Goal: Task Accomplishment & Management: Manage account settings

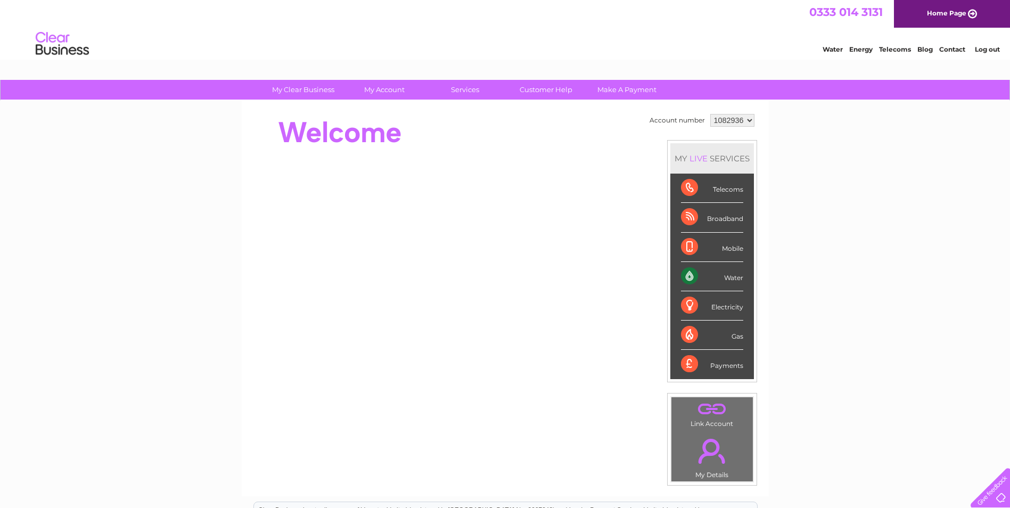
drag, startPoint x: 712, startPoint y: 123, endPoint x: 728, endPoint y: 121, distance: 15.7
click at [728, 121] on select "1082936" at bounding box center [732, 120] width 44 height 13
click at [710, 114] on select "1082936" at bounding box center [732, 120] width 44 height 13
click at [921, 290] on div "My Clear Business Login Details My Details My Preferences Link Account My Accou…" at bounding box center [505, 379] width 1010 height 598
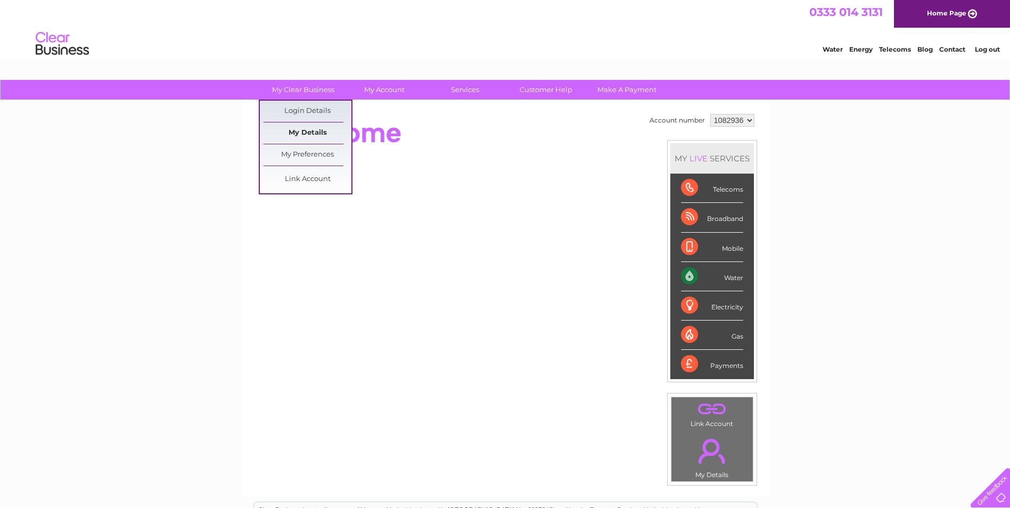
click at [317, 130] on link "My Details" at bounding box center [307, 132] width 88 height 21
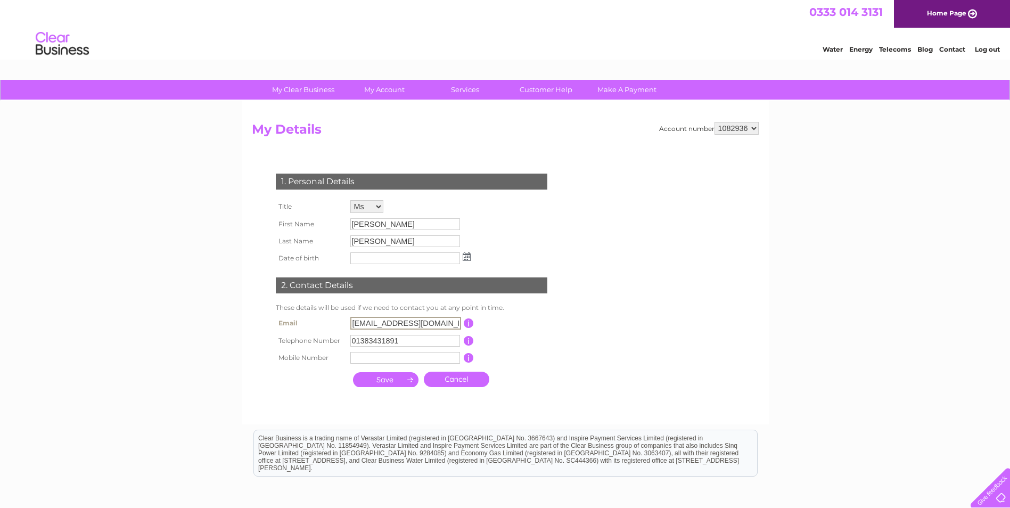
drag, startPoint x: 449, startPoint y: 319, endPoint x: 248, endPoint y: 318, distance: 201.2
click at [248, 318] on div "Account number 1082936 My Details 1. Personal Details Title Mr Mrs Ms Miss Dr R…" at bounding box center [505, 263] width 527 height 324
click at [560, 326] on div "1. Personal Details Title Mr Mrs Ms Miss Dr Rev Prof Other First Name Louise La…" at bounding box center [414, 277] width 324 height 228
